Goal: Task Accomplishment & Management: Complete application form

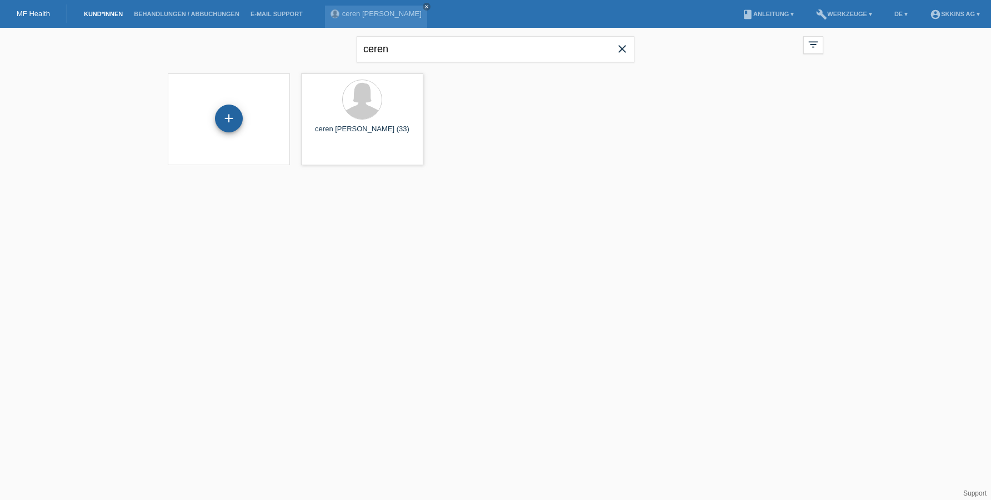
click at [236, 117] on div "+" at bounding box center [229, 118] width 27 height 19
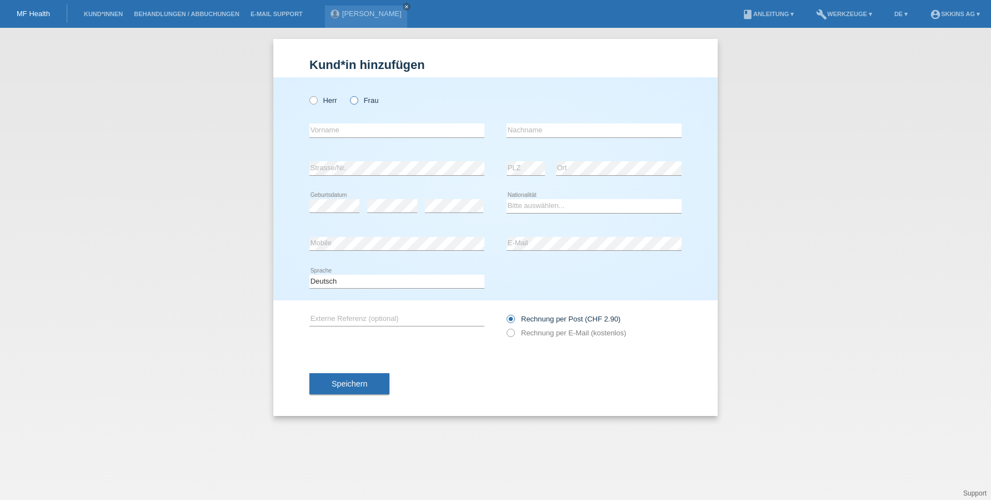
click at [348, 94] on icon at bounding box center [348, 94] width 0 height 0
click at [356, 99] on input "Frau" at bounding box center [353, 99] width 7 height 7
radio input "true"
click at [505, 327] on icon at bounding box center [505, 327] width 0 height 0
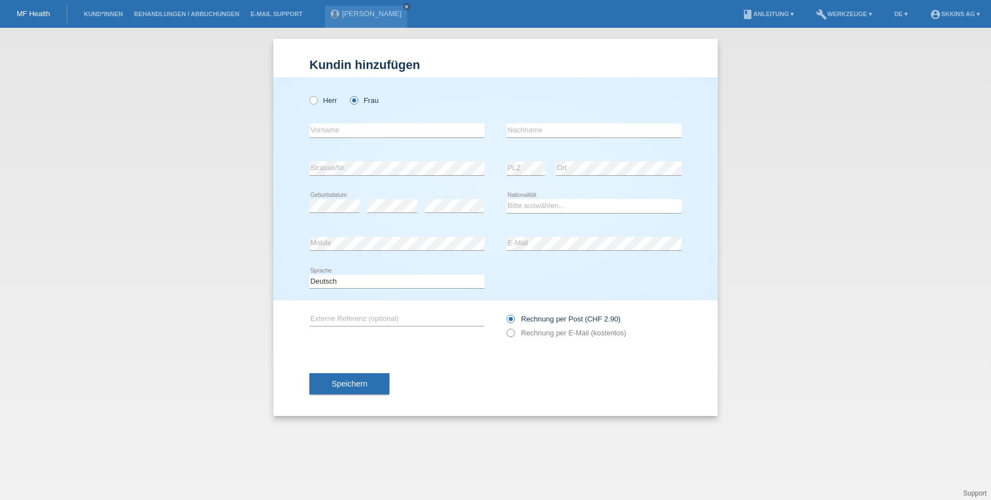
click at [505, 327] on icon at bounding box center [505, 327] width 0 height 0
click at [379, 129] on input "text" at bounding box center [397, 130] width 175 height 14
type input "Zejnep"
type input "Ademaj"
select select "CH"
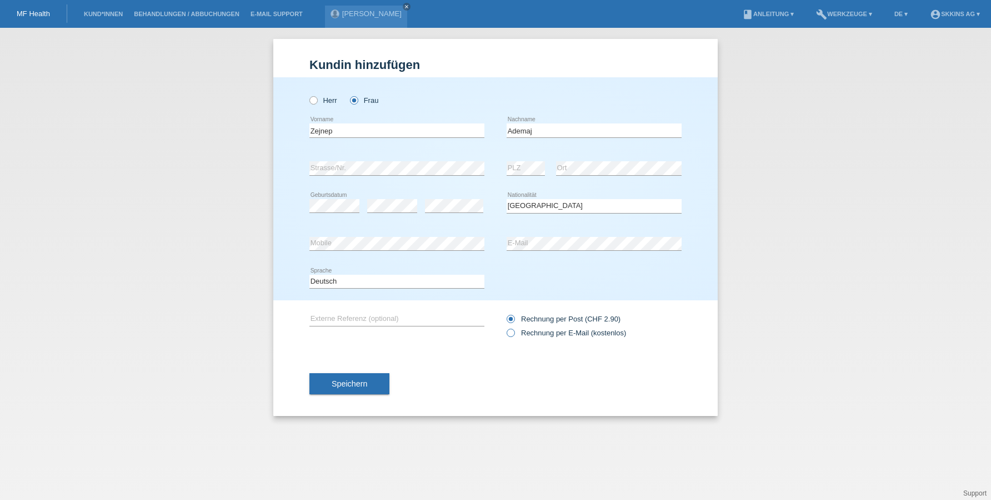
click at [505, 327] on icon at bounding box center [505, 327] width 0 height 0
click at [511, 336] on input "Rechnung per E-Mail (kostenlos)" at bounding box center [510, 335] width 7 height 14
radio input "true"
click at [377, 387] on button "Speichern" at bounding box center [350, 383] width 80 height 21
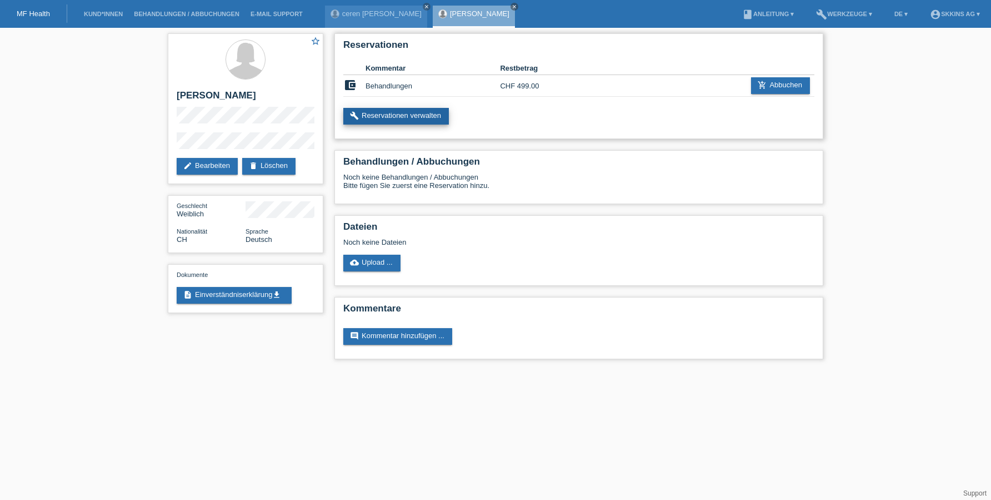
click at [367, 119] on link "build Reservationen verwalten" at bounding box center [396, 116] width 106 height 17
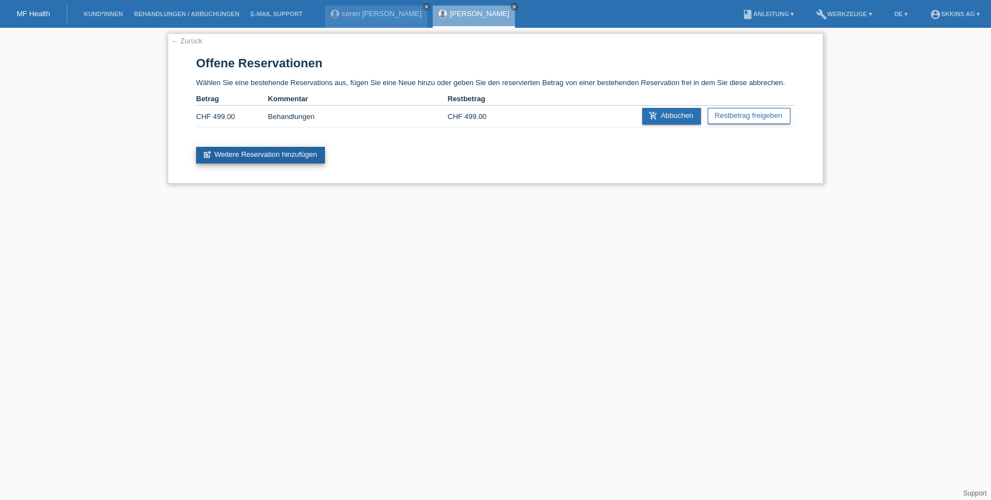
click at [271, 158] on link "post_add Weitere Reservation hinzufügen" at bounding box center [260, 155] width 129 height 17
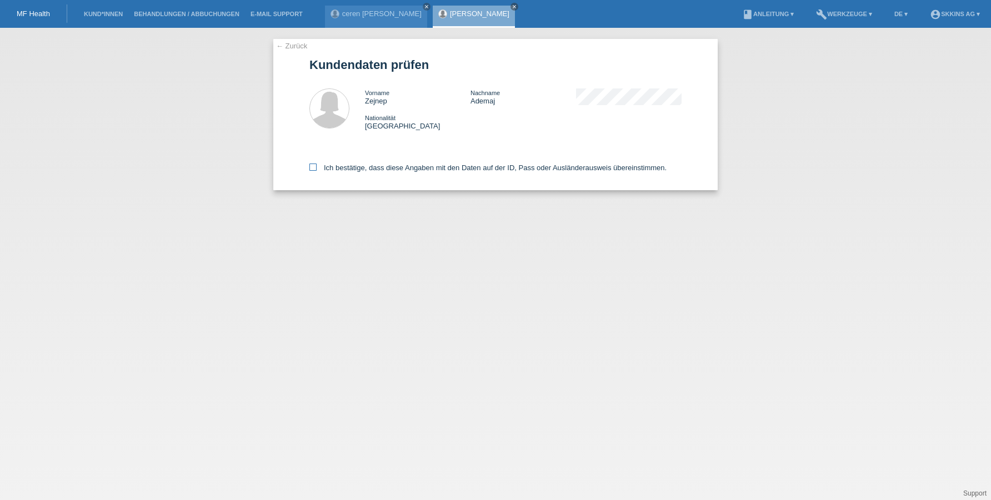
click at [312, 167] on icon at bounding box center [313, 166] width 7 height 7
click at [312, 167] on input "Ich bestätige, dass diese Angaben mit den Daten auf der ID, Pass oder Ausländer…" at bounding box center [313, 166] width 7 height 7
checkbox input "true"
